Goal: Task Accomplishment & Management: Manage account settings

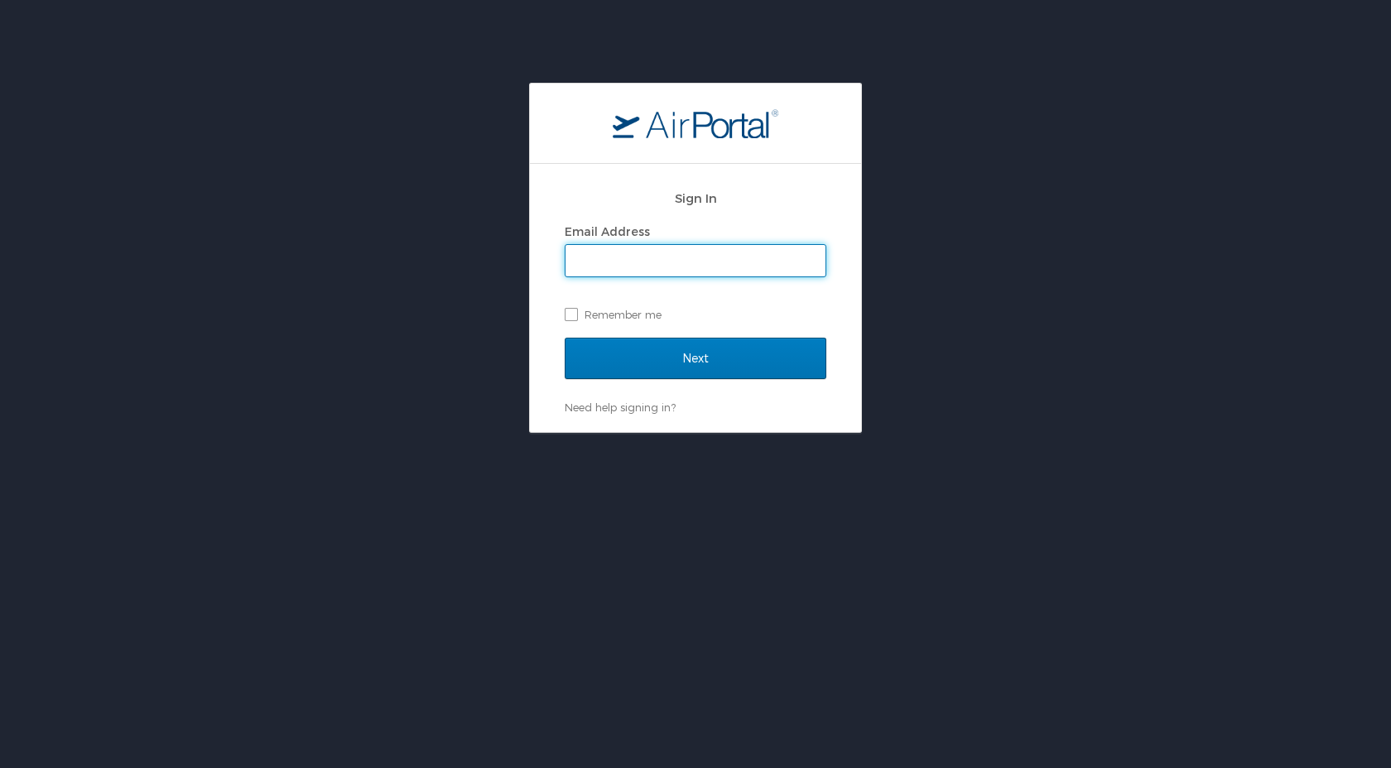
type input "[EMAIL_ADDRESS][DOMAIN_NAME]"
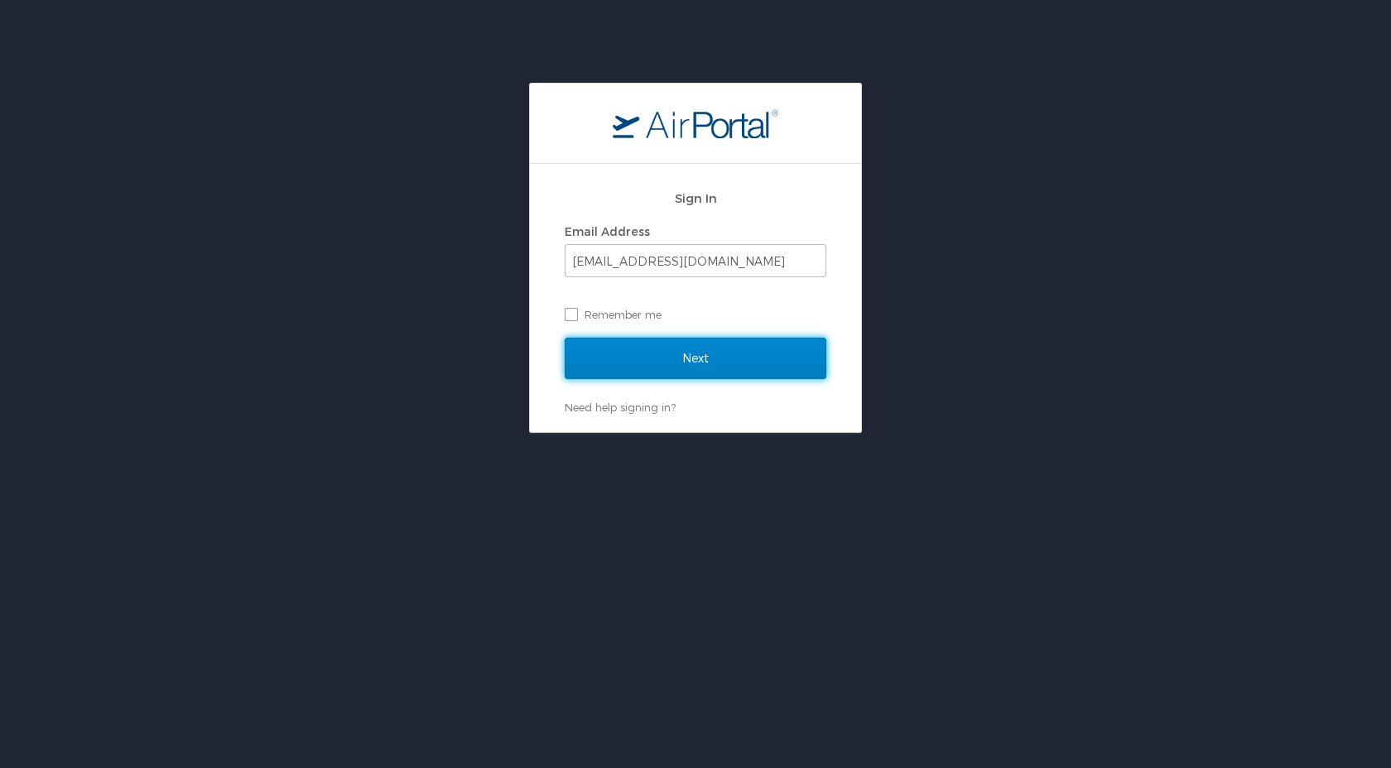
click at [695, 349] on input "Next" at bounding box center [696, 358] width 262 height 41
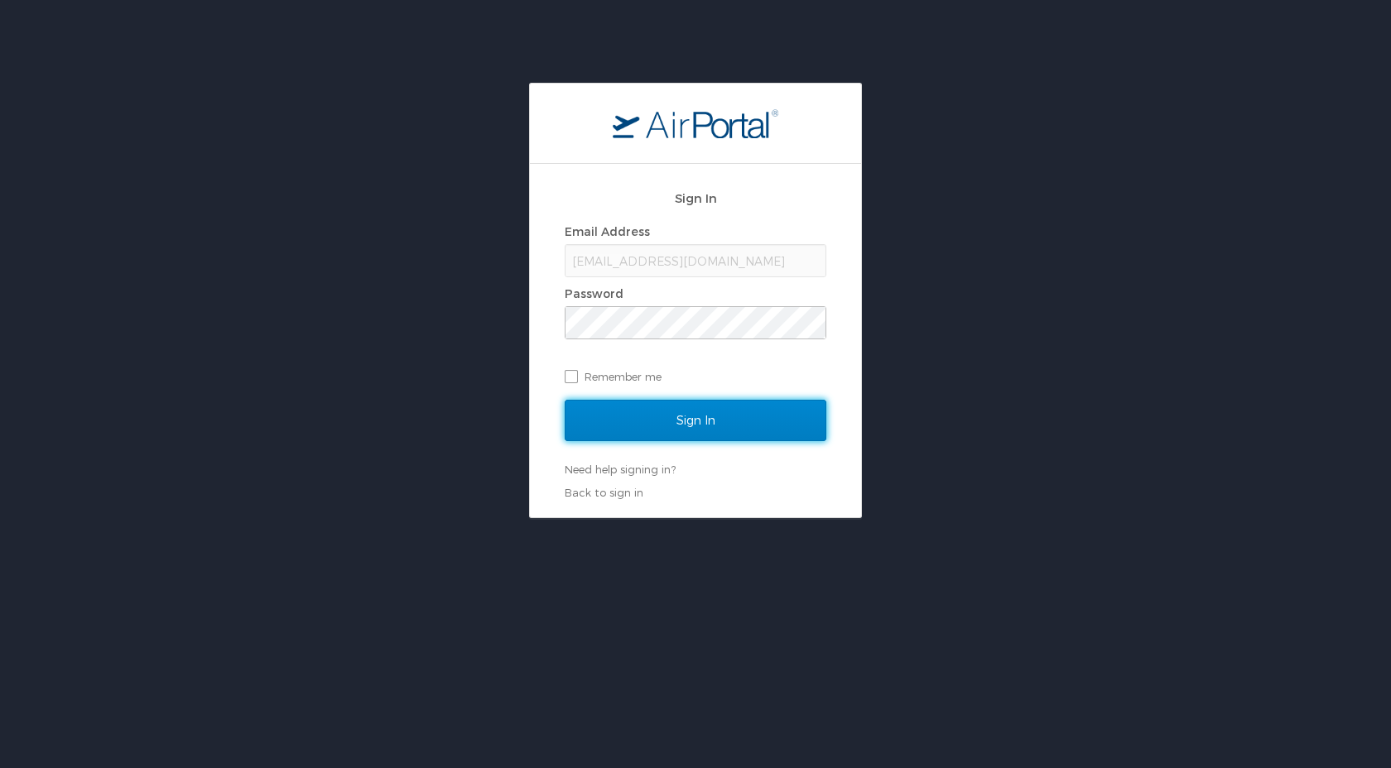
click at [699, 426] on input "Sign In" at bounding box center [696, 420] width 262 height 41
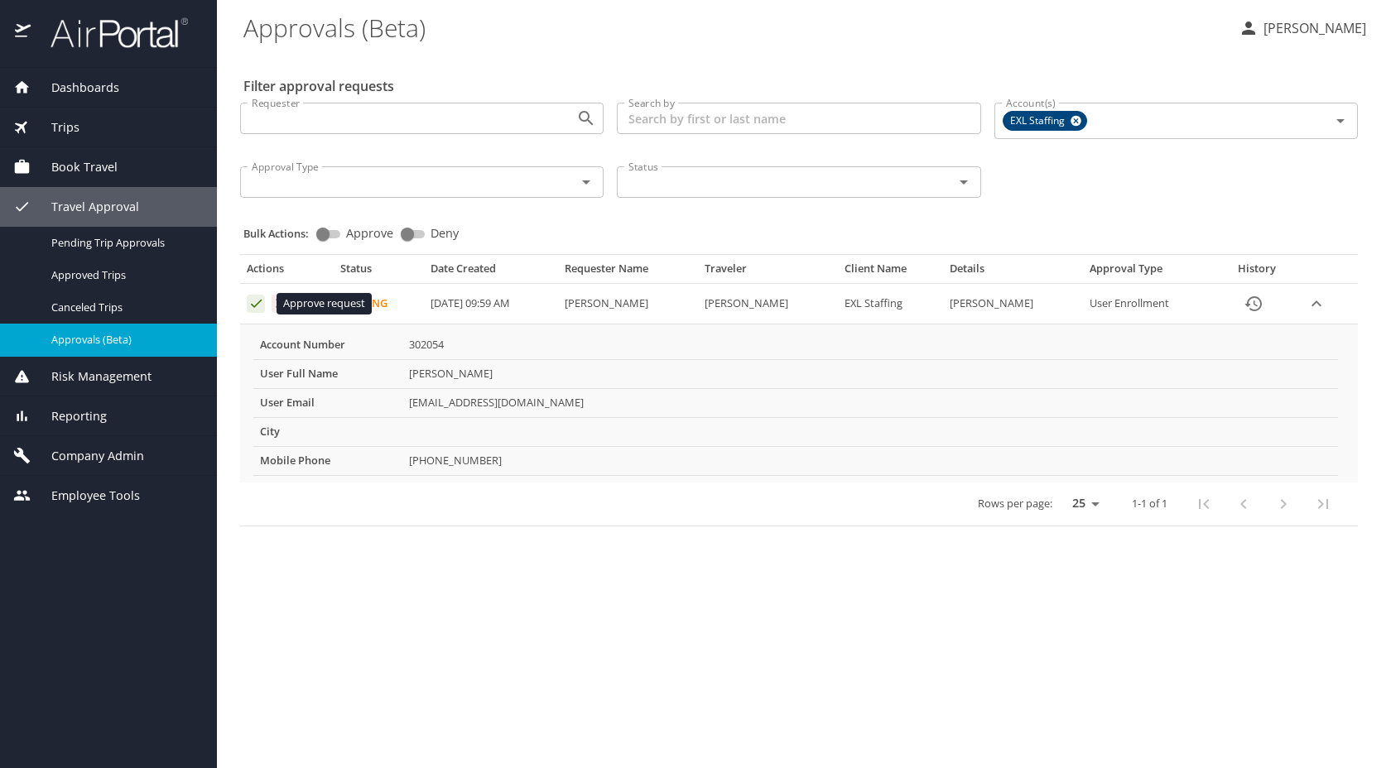
click at [252, 303] on icon "Approval table" at bounding box center [256, 304] width 16 height 16
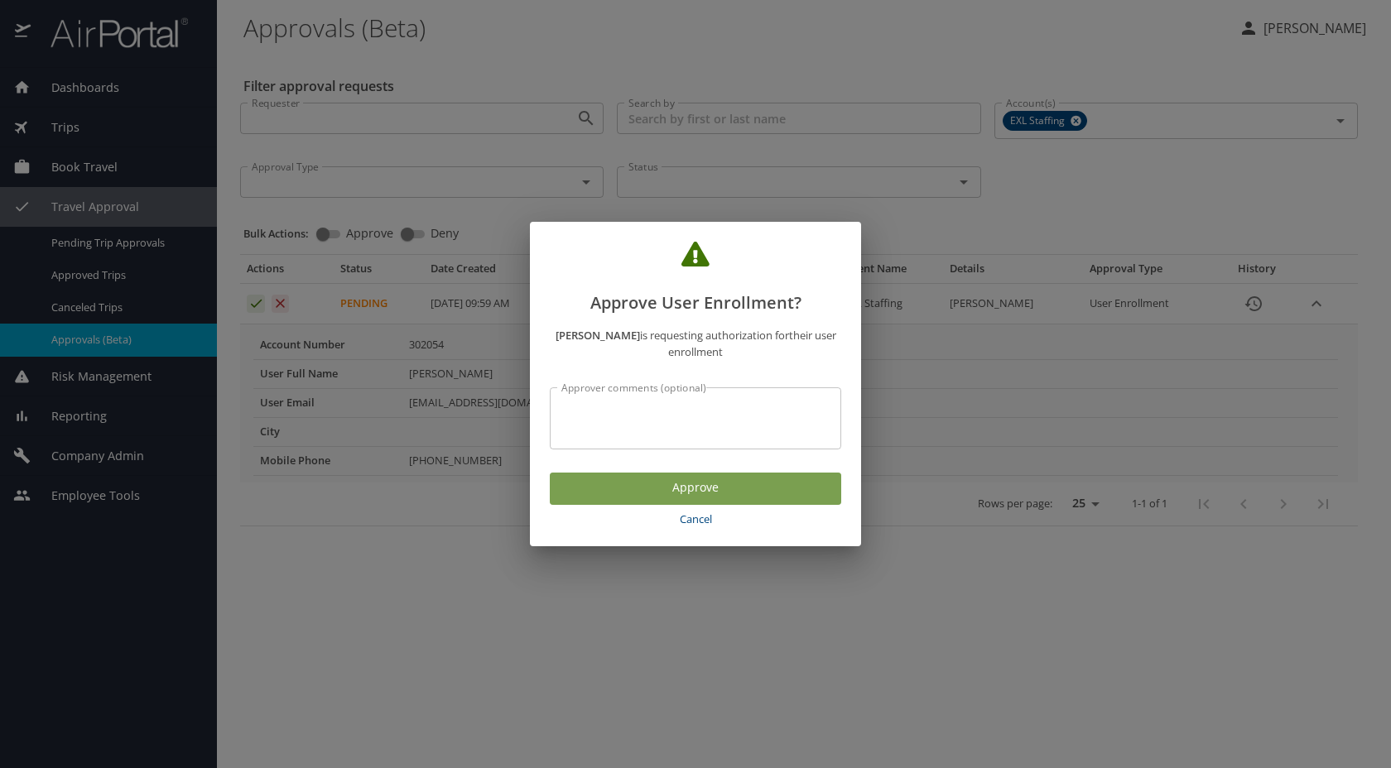
click at [633, 487] on span "Approve" at bounding box center [695, 488] width 265 height 21
